Goal: Transaction & Acquisition: Purchase product/service

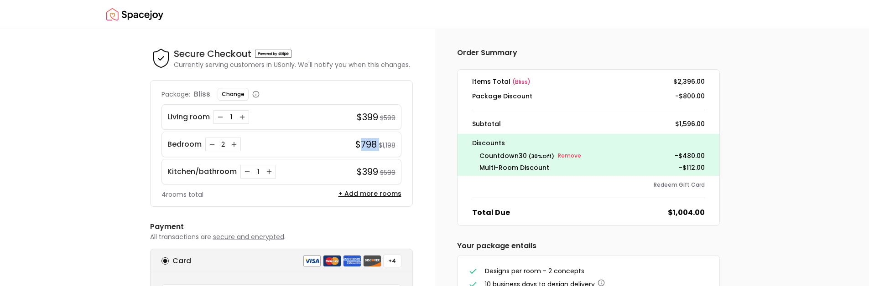
drag, startPoint x: 359, startPoint y: 149, endPoint x: 379, endPoint y: 144, distance: 21.0
click at [379, 144] on div "$798 $1,198" at bounding box center [375, 144] width 40 height 13
drag, startPoint x: 526, startPoint y: 154, endPoint x: 487, endPoint y: 157, distance: 39.4
click at [487, 157] on div "countdown30 ( 30 % Off)" at bounding box center [516, 156] width 75 height 10
drag, startPoint x: 481, startPoint y: 154, endPoint x: 521, endPoint y: 157, distance: 40.2
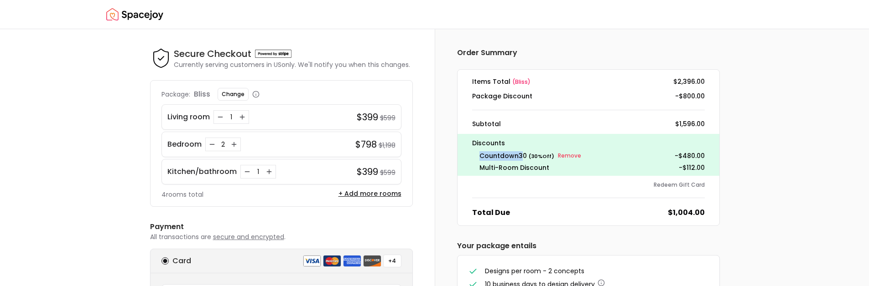
click at [520, 157] on div "countdown30 ( 30 % Off) Remove - $480.00" at bounding box center [588, 156] width 233 height 11
drag, startPoint x: 524, startPoint y: 156, endPoint x: 472, endPoint y: 156, distance: 52.5
click at [472, 156] on div "countdown30 ( 30 % Off) Remove - $480.00" at bounding box center [588, 156] width 233 height 11
copy span "countdown30"
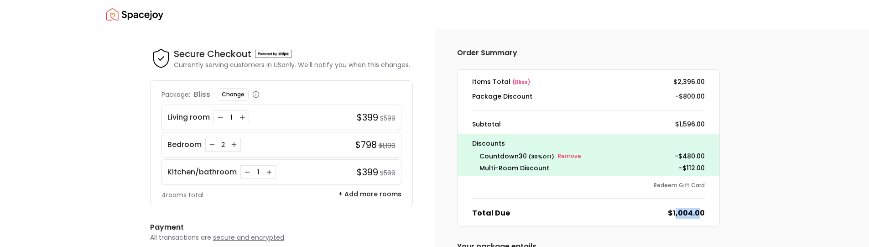
drag, startPoint x: 702, startPoint y: 215, endPoint x: 676, endPoint y: 217, distance: 26.5
click at [676, 217] on dd "$1,004.00" at bounding box center [686, 213] width 37 height 11
drag, startPoint x: 682, startPoint y: 216, endPoint x: 709, endPoint y: 215, distance: 27.4
click at [709, 215] on div "Total Due $1,004.00" at bounding box center [588, 213] width 247 height 11
click at [710, 215] on div "Total Due $1,004.00" at bounding box center [588, 213] width 247 height 11
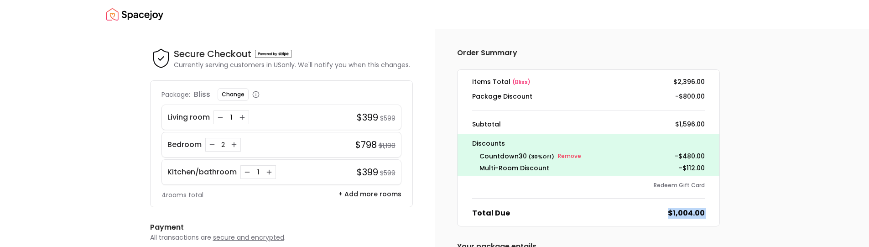
drag, startPoint x: 710, startPoint y: 215, endPoint x: 625, endPoint y: 203, distance: 85.7
click at [645, 212] on div "Total Due $1,004.00" at bounding box center [588, 213] width 247 height 11
click at [611, 201] on dl "Items Total ( bliss ) $2,396.00 Package Discount -$800.00 Subtotal $1,596.00 Di…" at bounding box center [588, 147] width 263 height 157
click at [379, 153] on div "Bedroom 2 $798 $1,198" at bounding box center [281, 145] width 240 height 26
click at [248, 172] on icon "Decrease quantity for Kitchen/bathroom" at bounding box center [247, 171] width 7 height 7
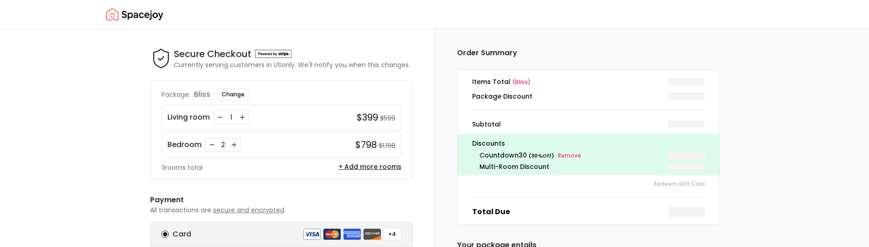
click at [262, 151] on div "Bedroom 2 $798 $1,198" at bounding box center [281, 145] width 240 height 26
click at [215, 143] on icon "Decrease quantity for Bedroom" at bounding box center [211, 144] width 7 height 7
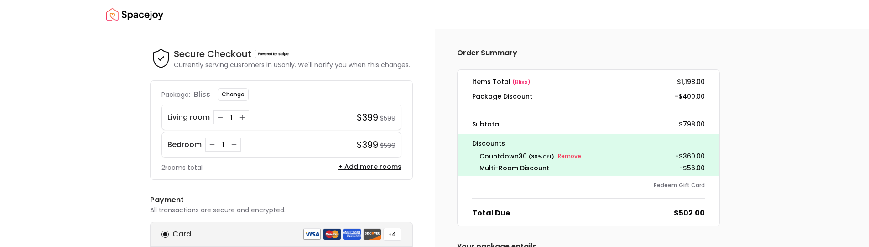
click at [565, 155] on small "Remove" at bounding box center [569, 155] width 23 height 7
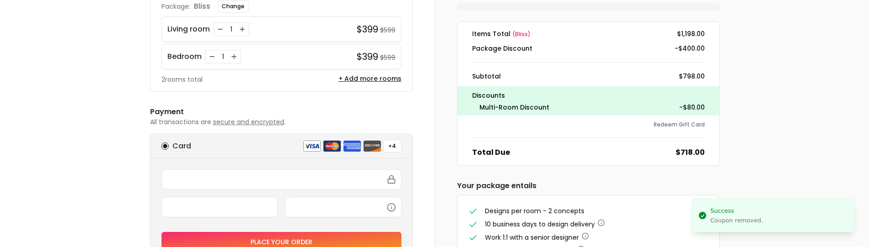
scroll to position [91, 0]
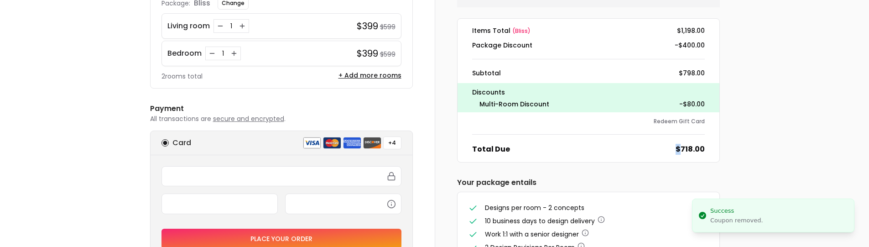
drag, startPoint x: 676, startPoint y: 149, endPoint x: 287, endPoint y: 226, distance: 397.1
click at [742, 152] on div "Order Summary Apply Items Total ( bliss ) $1,198.00 Package Discount -$400.00 S…" at bounding box center [652, 143] width 435 height 411
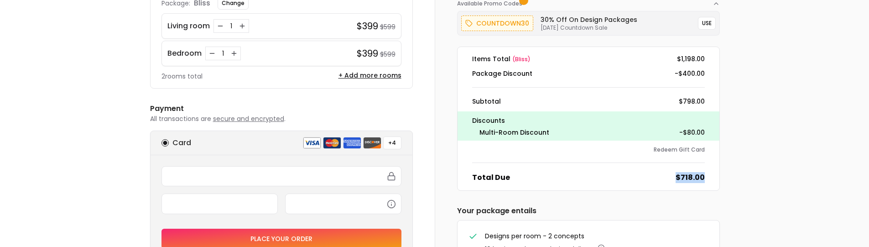
click at [710, 177] on div "Total Due $718.00" at bounding box center [588, 177] width 247 height 11
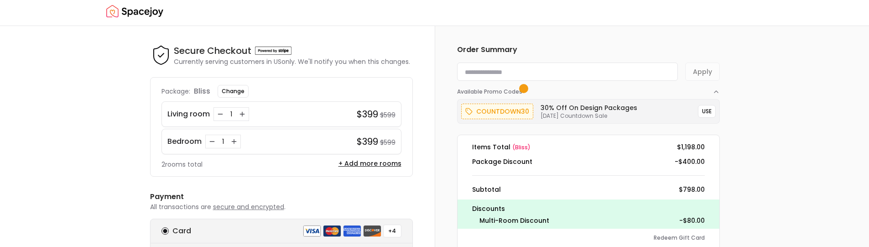
scroll to position [0, 0]
